Goal: Task Accomplishment & Management: Manage account settings

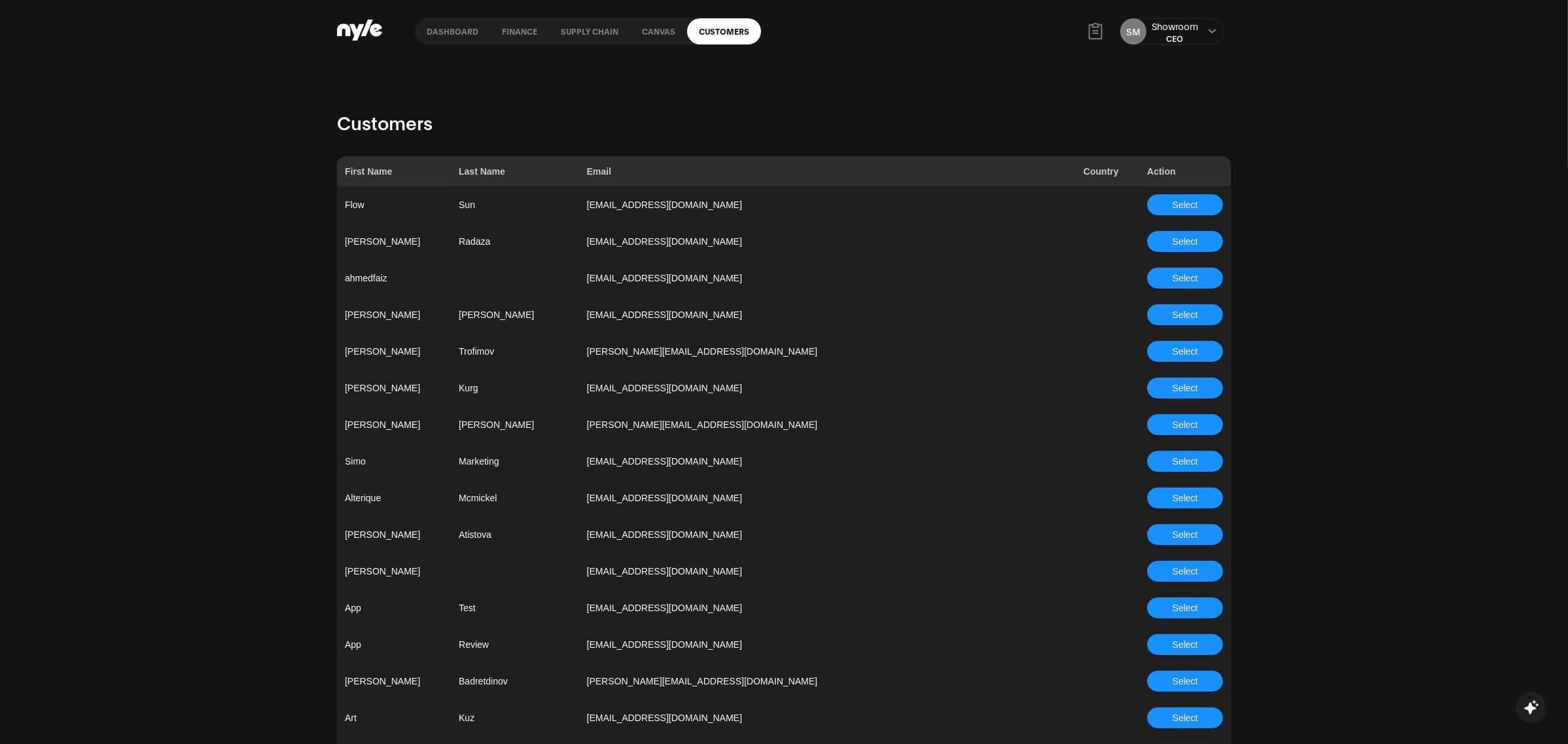
scroll to position [3641, 0]
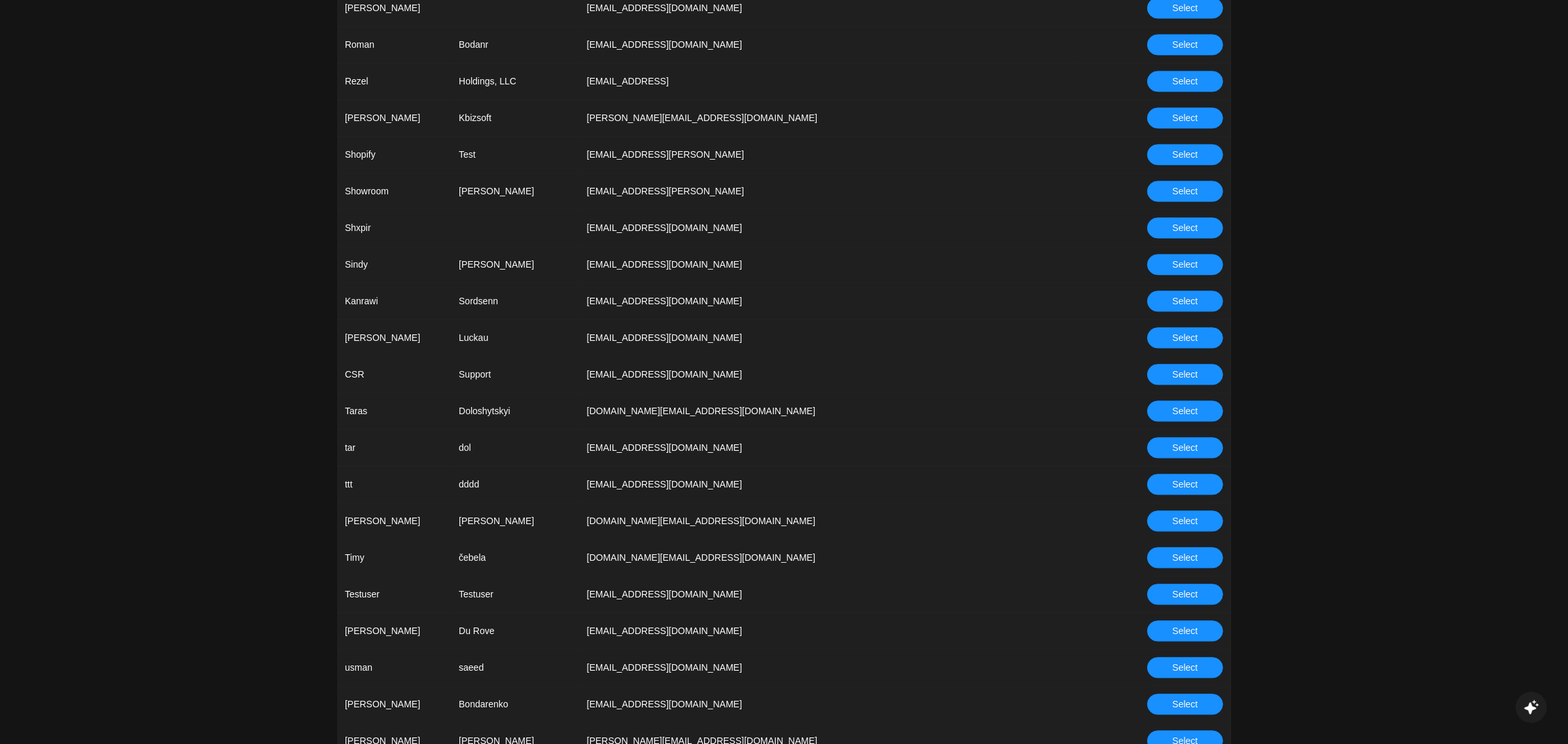
click at [1173, 372] on span "Select" at bounding box center [1185, 374] width 26 height 15
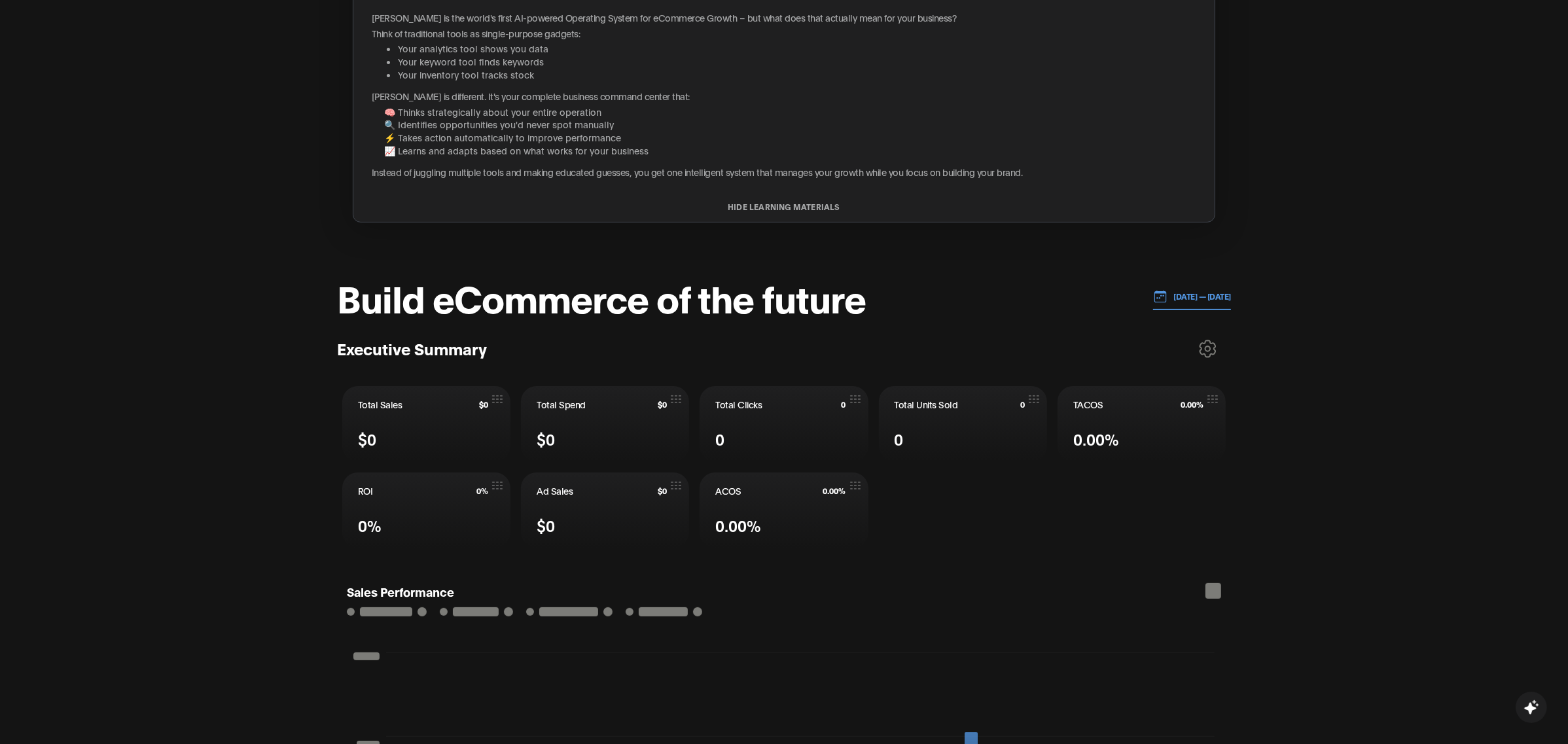
scroll to position [275, 0]
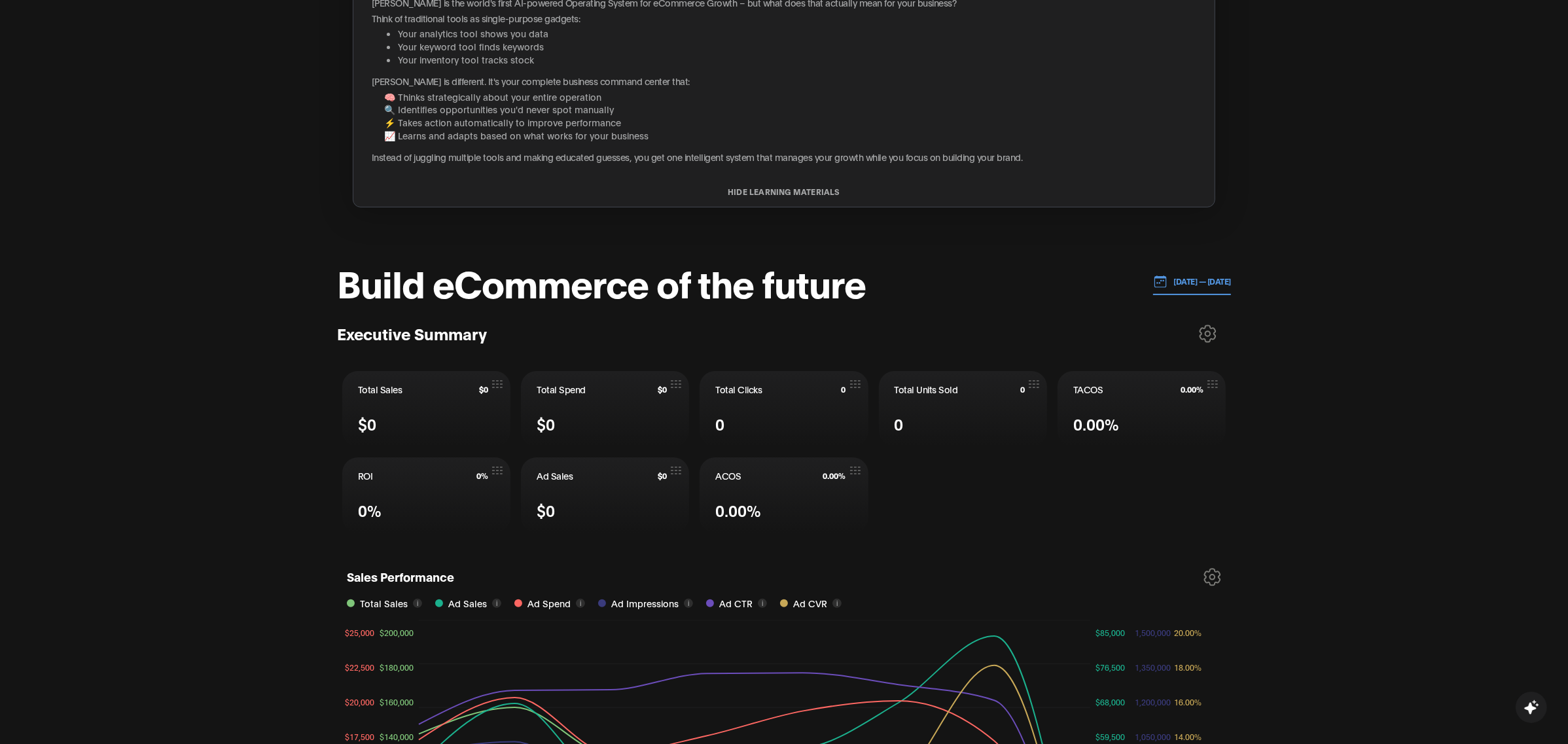
click at [1169, 276] on p "[DATE] — [DATE]" at bounding box center [1199, 281] width 64 height 12
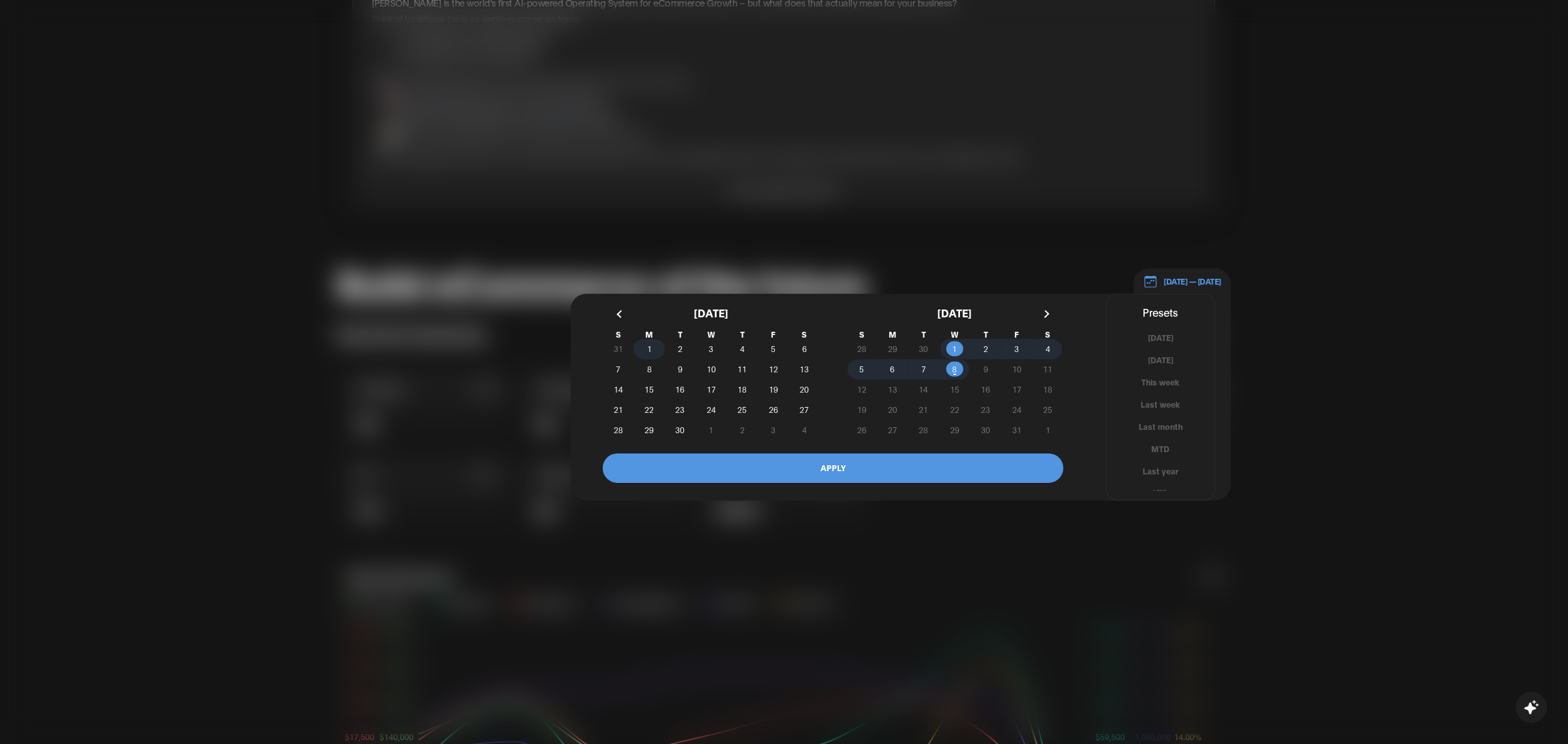
click at [641, 344] on span "1" at bounding box center [648, 349] width 31 height 14
click at [712, 369] on span "10" at bounding box center [711, 369] width 9 height 24
click at [789, 463] on button "APPLY" at bounding box center [833, 468] width 461 height 30
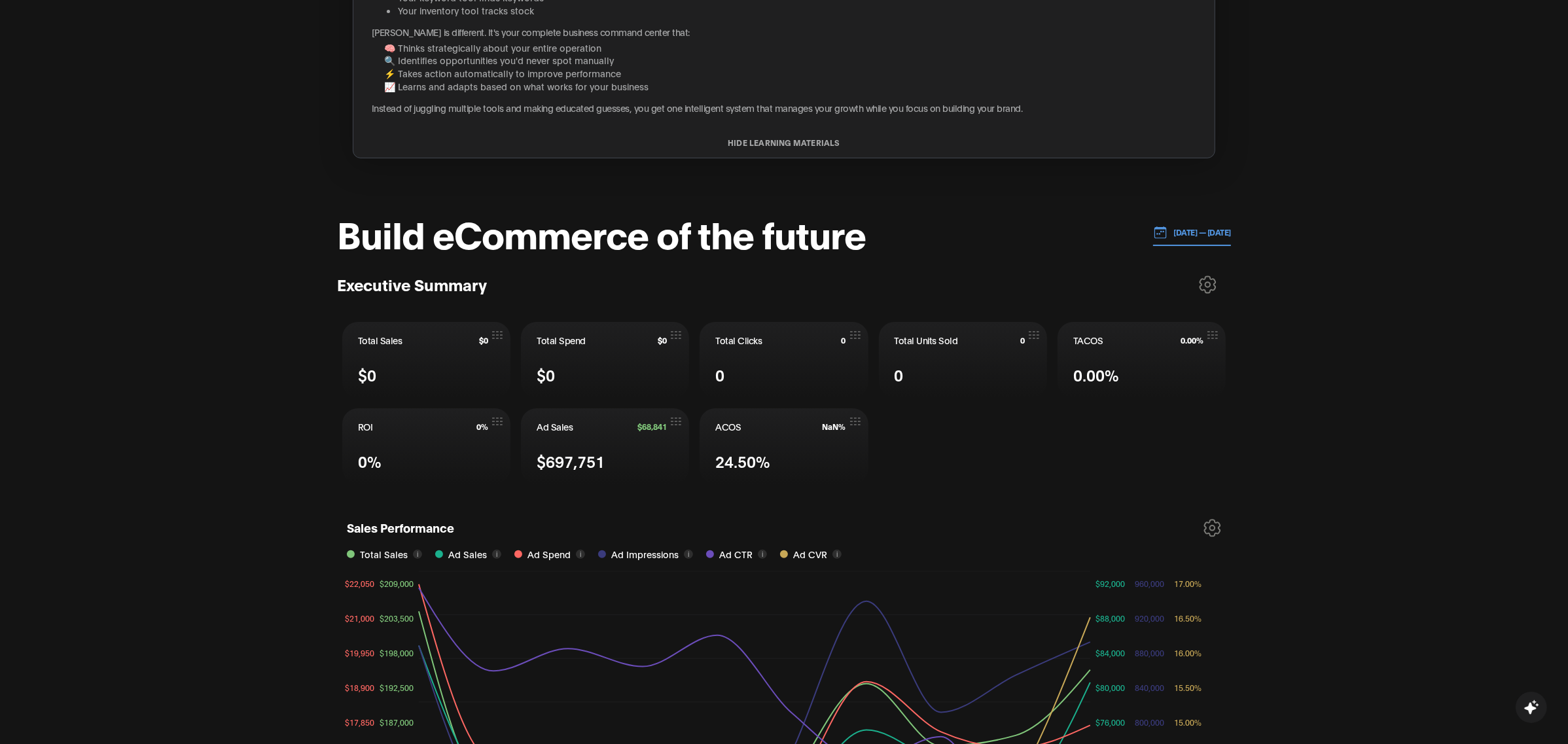
scroll to position [368, 0]
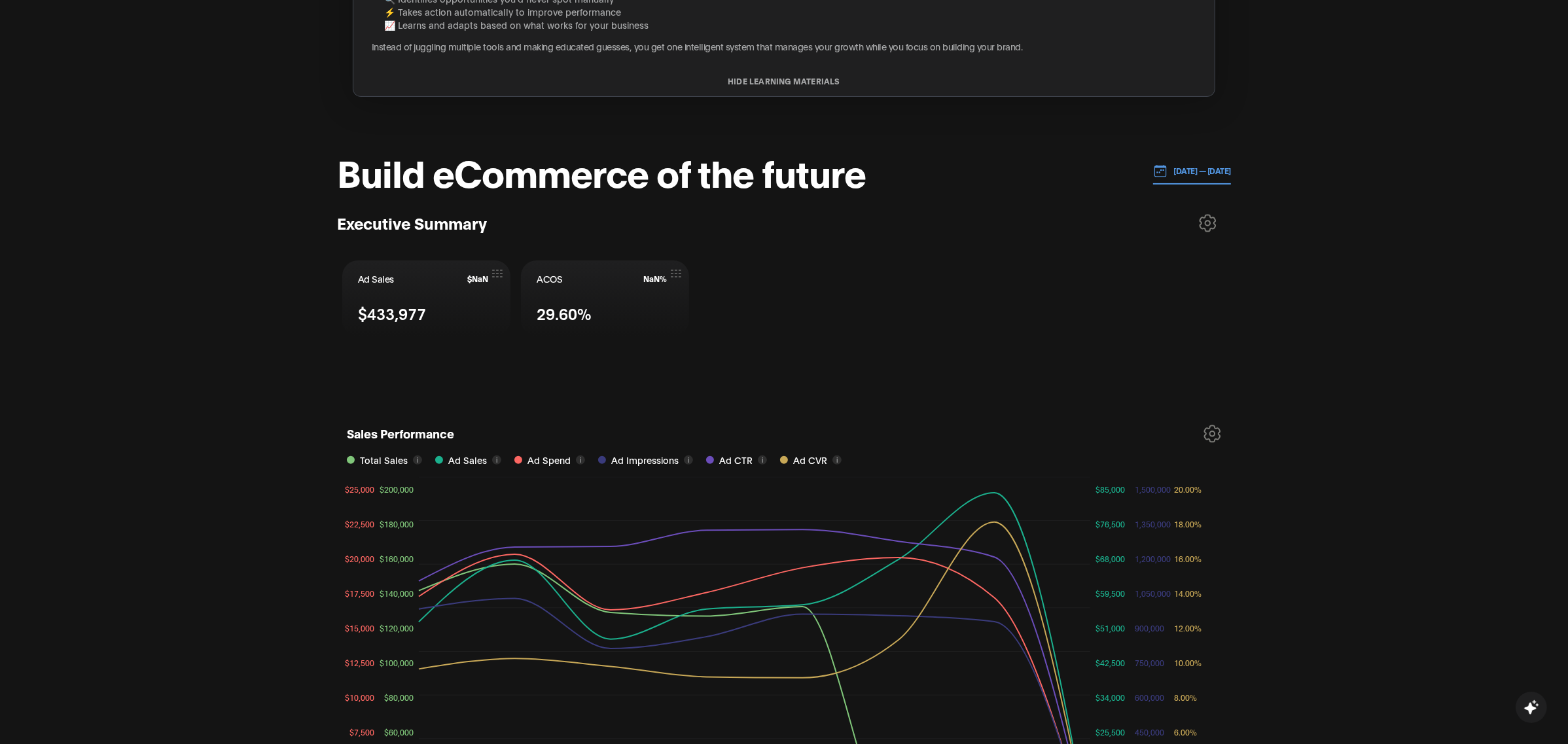
scroll to position [387, 0]
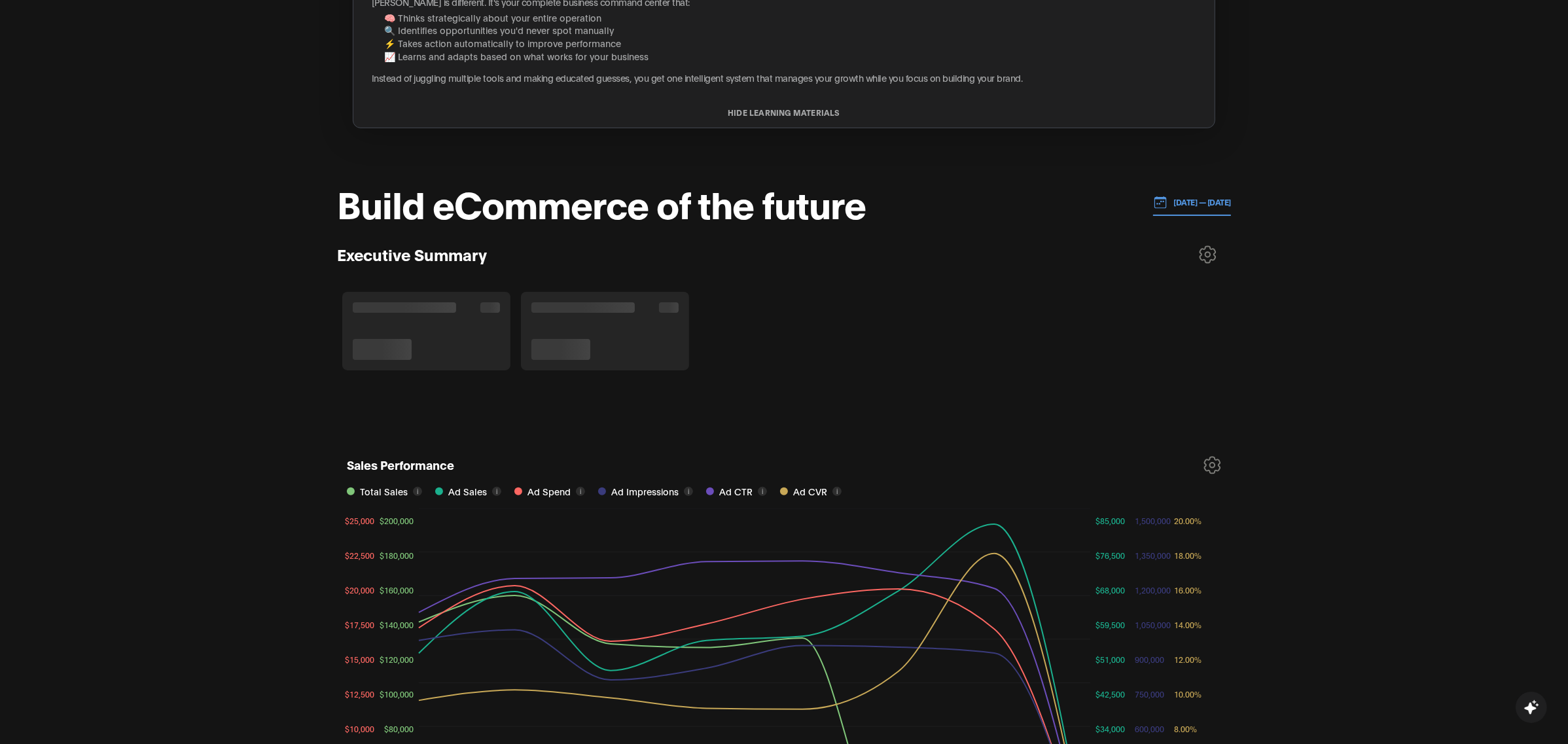
scroll to position [423, 0]
